Goal: Check status: Check status

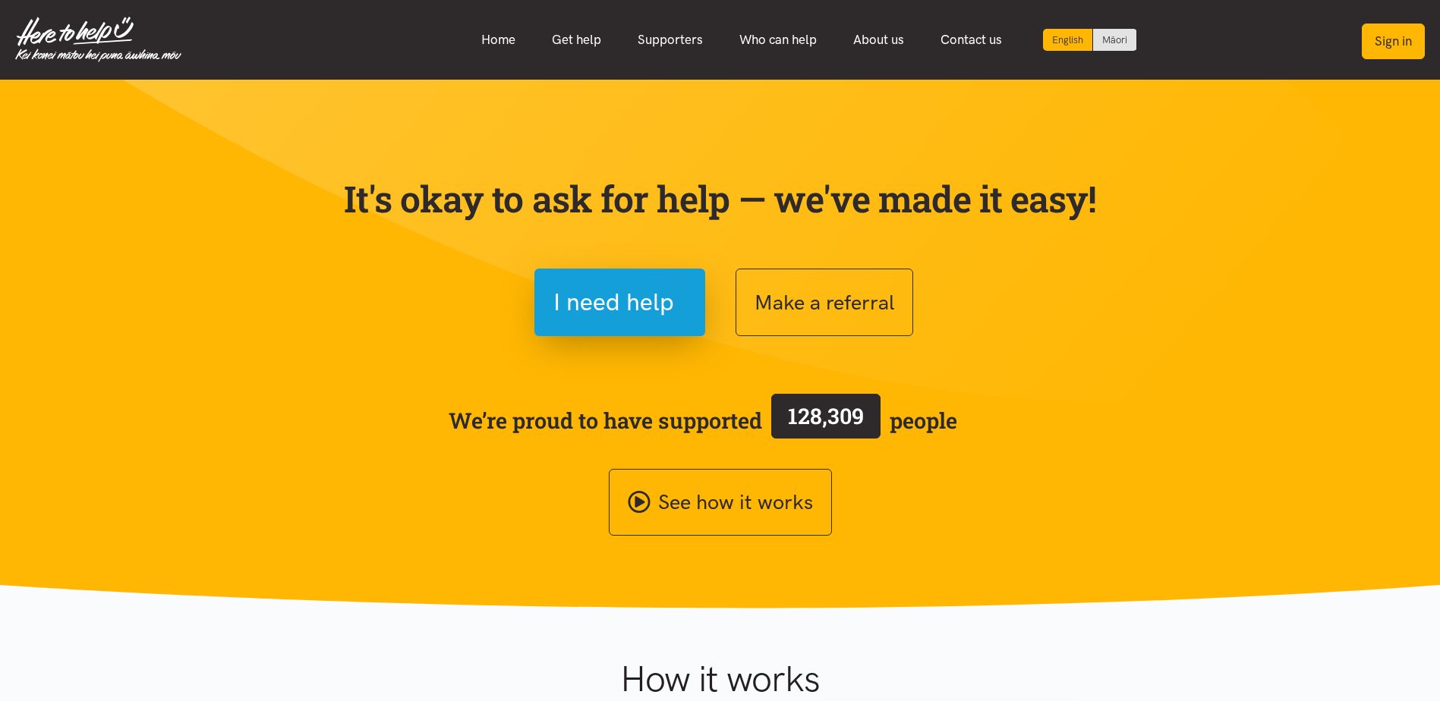
click at [1374, 28] on button "Sign in" at bounding box center [1393, 42] width 63 height 36
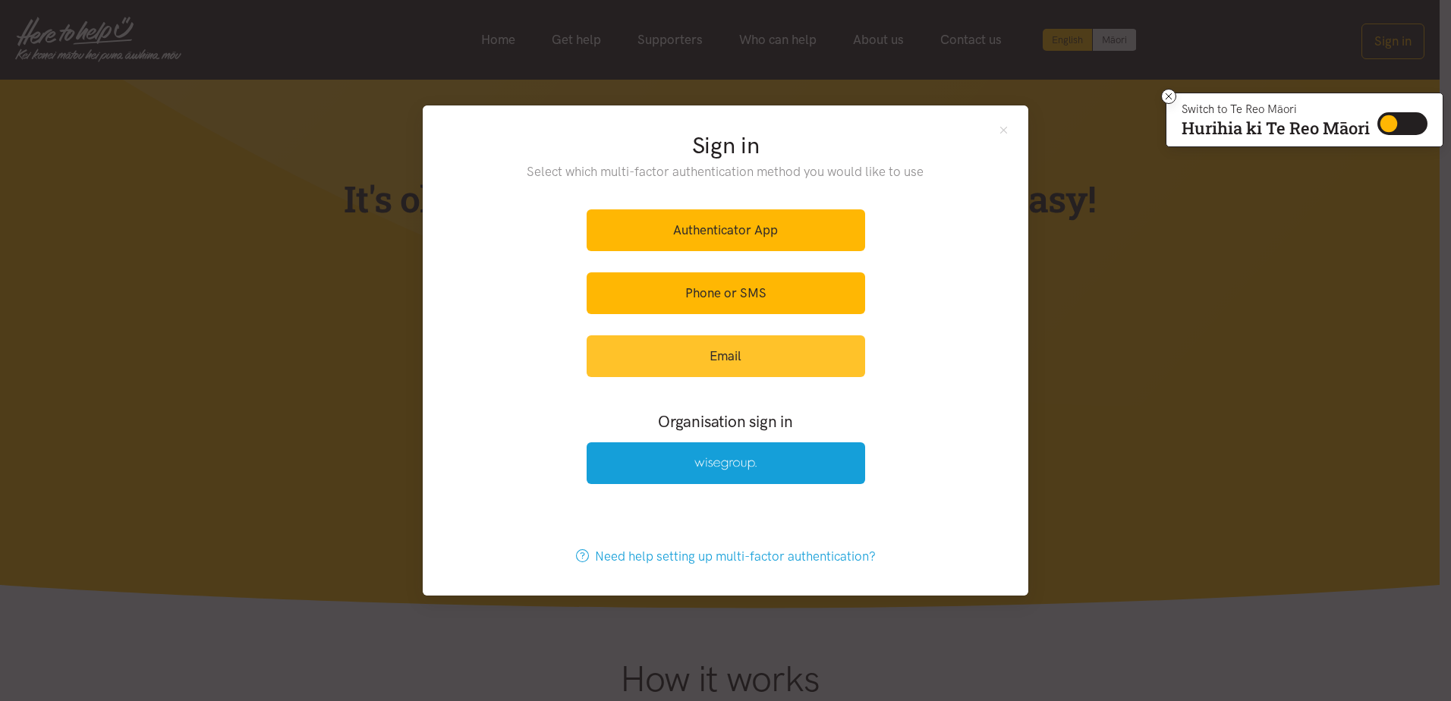
click at [694, 356] on link "Email" at bounding box center [726, 357] width 279 height 42
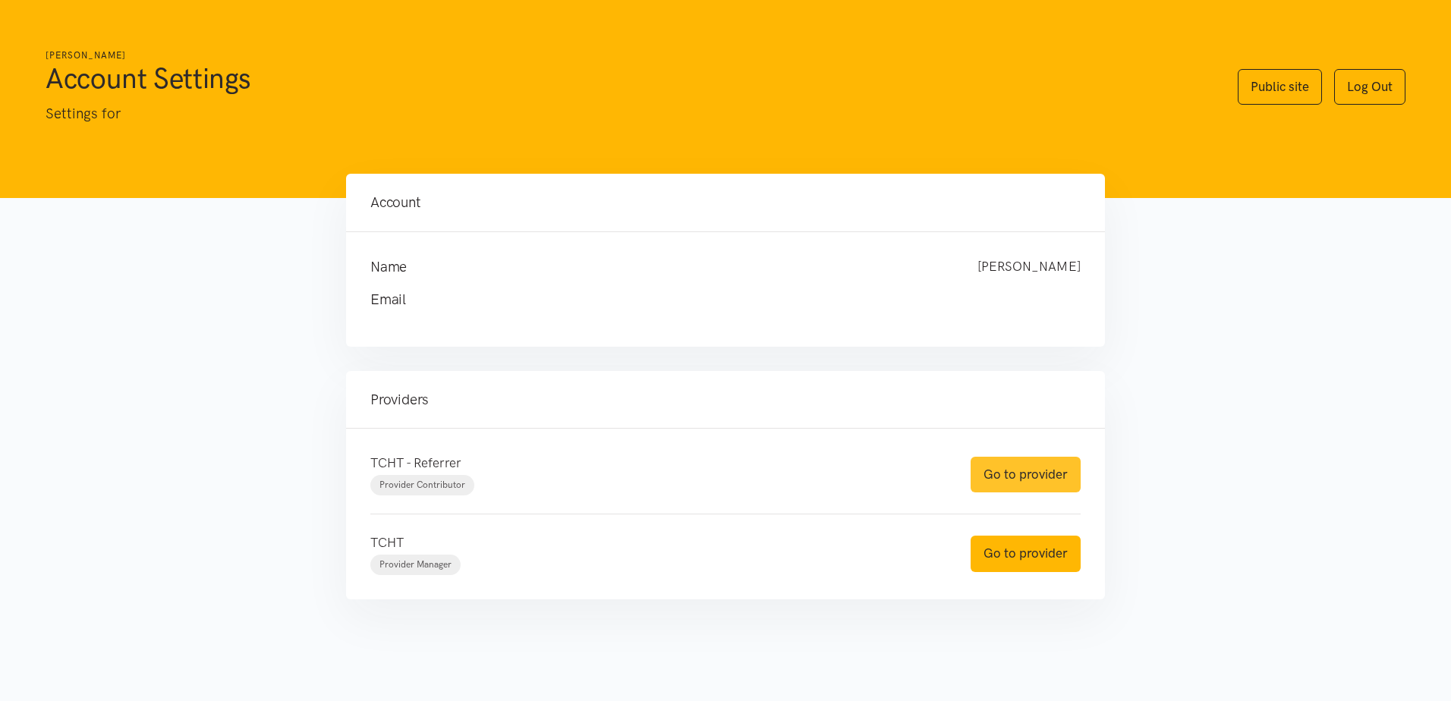
click at [997, 462] on link "Go to provider" at bounding box center [1026, 475] width 110 height 36
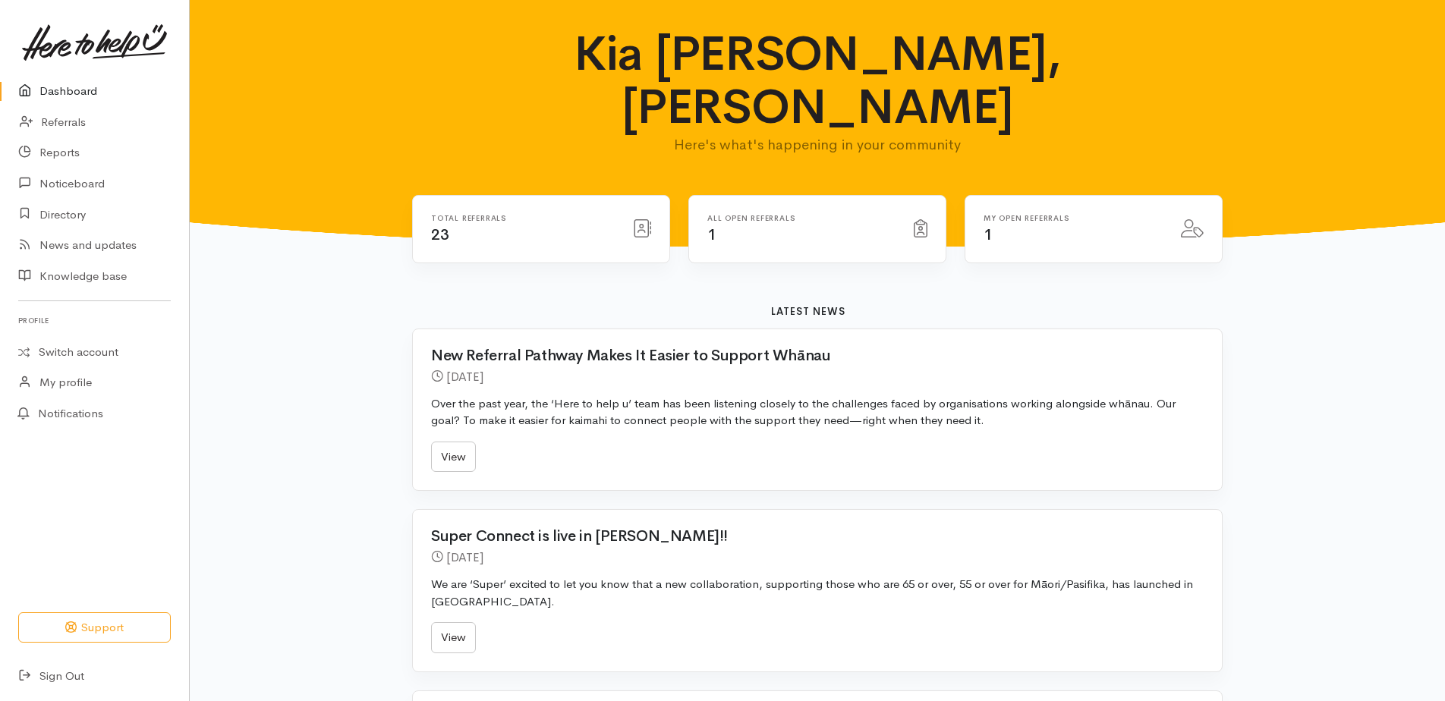
click at [717, 214] on div "All open referrals 1" at bounding box center [801, 229] width 206 height 31
click at [60, 118] on link "Referrals" at bounding box center [94, 122] width 189 height 31
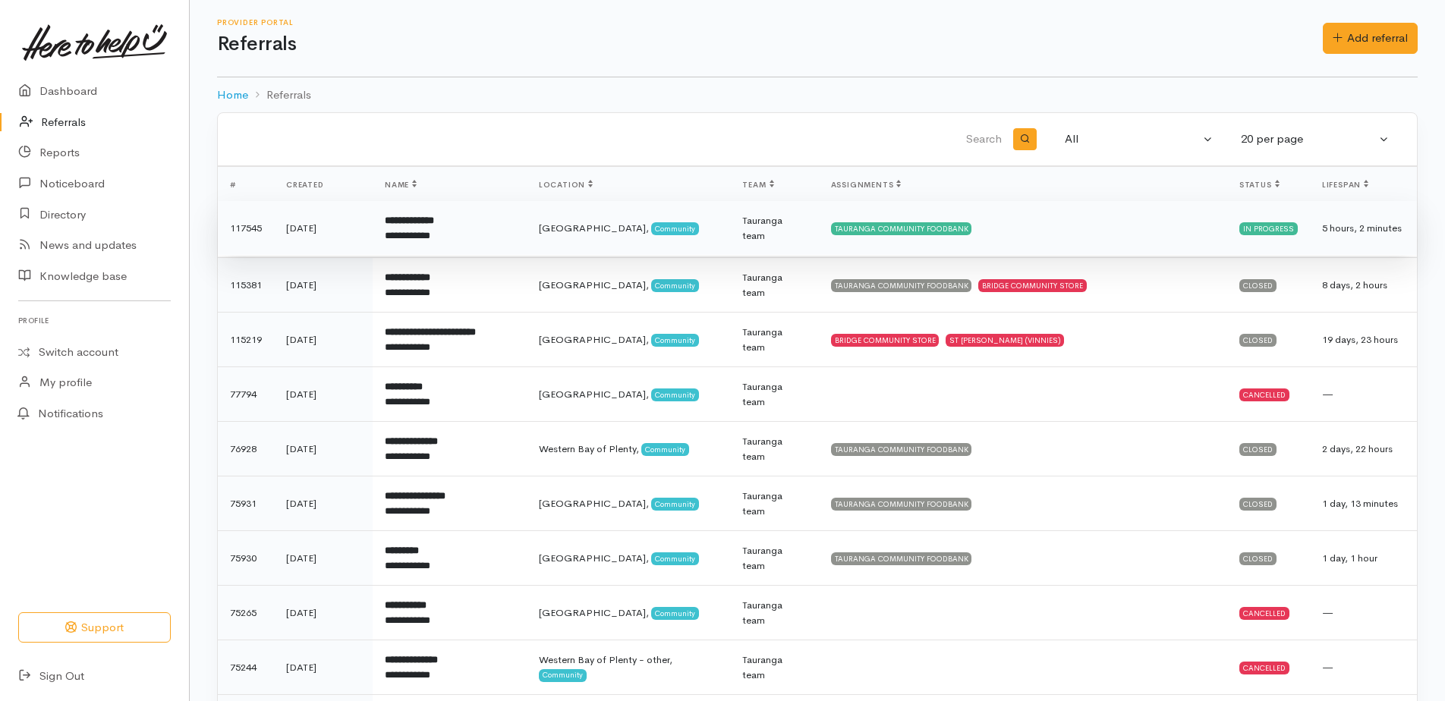
click at [708, 222] on td "[GEOGRAPHIC_DATA], Community" at bounding box center [629, 228] width 204 height 55
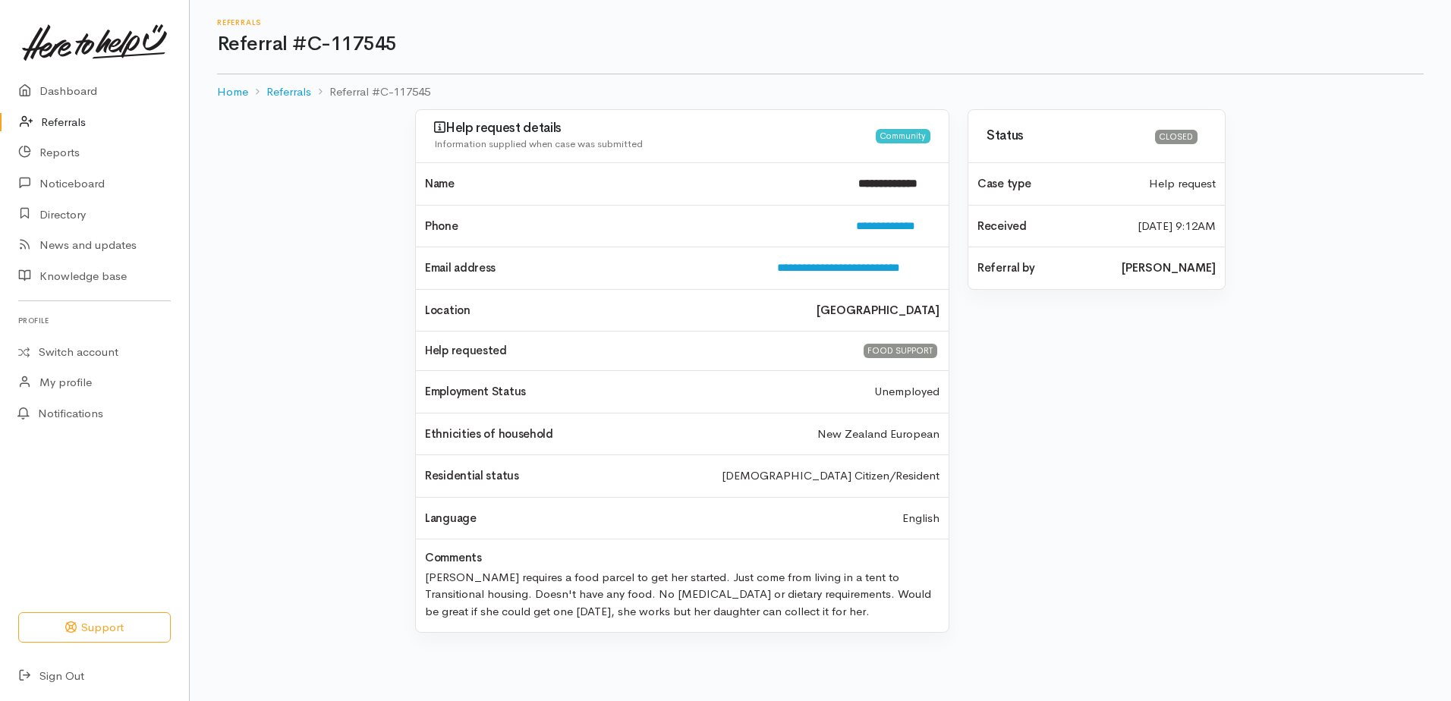
click at [80, 125] on link "Referrals" at bounding box center [94, 122] width 189 height 31
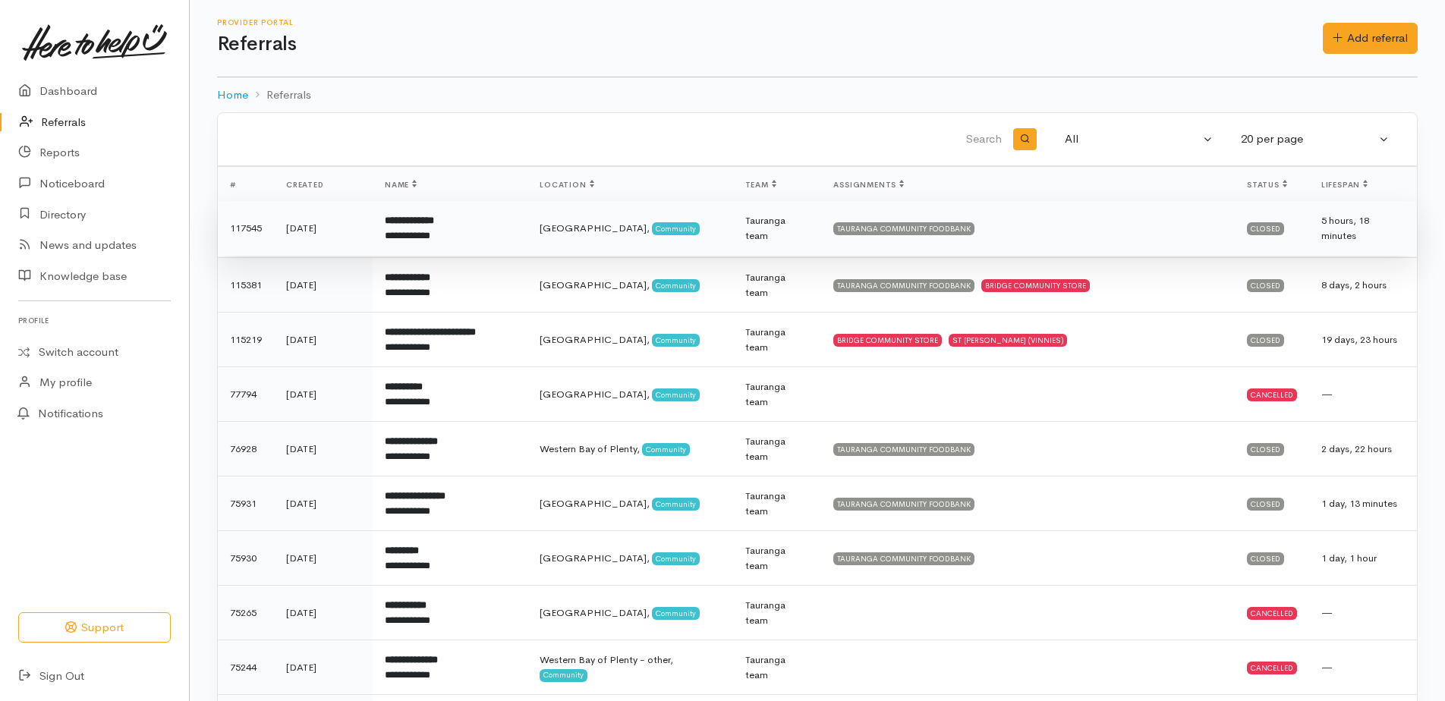
click at [1224, 227] on td "TAURANGA COMMUNITY FOODBANK" at bounding box center [1028, 228] width 414 height 55
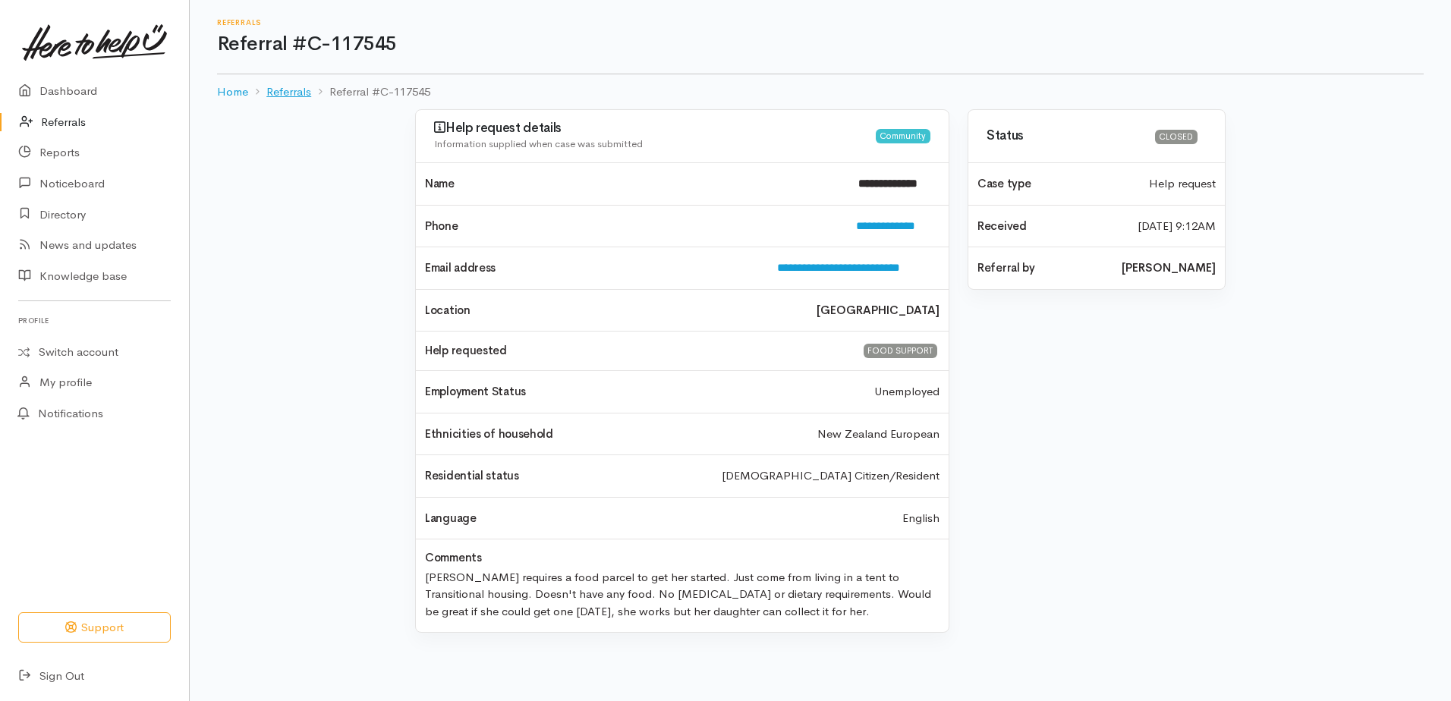
click at [272, 84] on link "Referrals" at bounding box center [288, 92] width 45 height 17
